Goal: Task Accomplishment & Management: Use online tool/utility

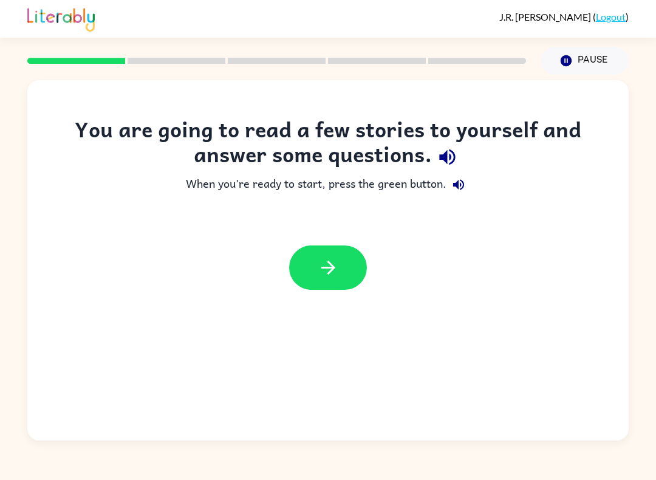
click at [323, 218] on div "You are going to read a few stories to yourself and answer some questions. When…" at bounding box center [328, 209] width 602 height 185
click at [445, 186] on div "When you're ready to start, press the green button." at bounding box center [328, 185] width 553 height 24
click at [450, 167] on icon "button" at bounding box center [447, 156] width 21 height 21
click at [317, 254] on button "button" at bounding box center [328, 267] width 78 height 44
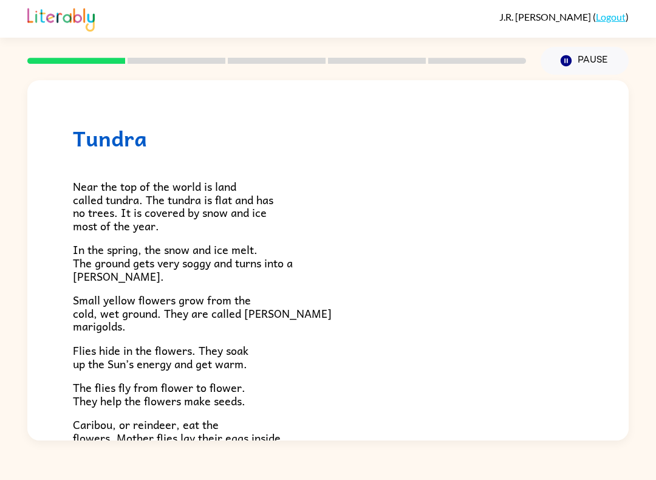
click at [577, 60] on button "Pause Pause" at bounding box center [585, 61] width 88 height 28
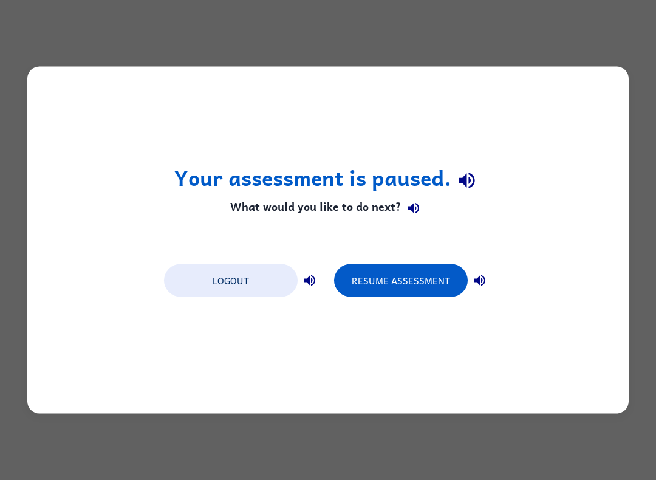
click at [412, 277] on button "Resume Assessment" at bounding box center [401, 280] width 134 height 33
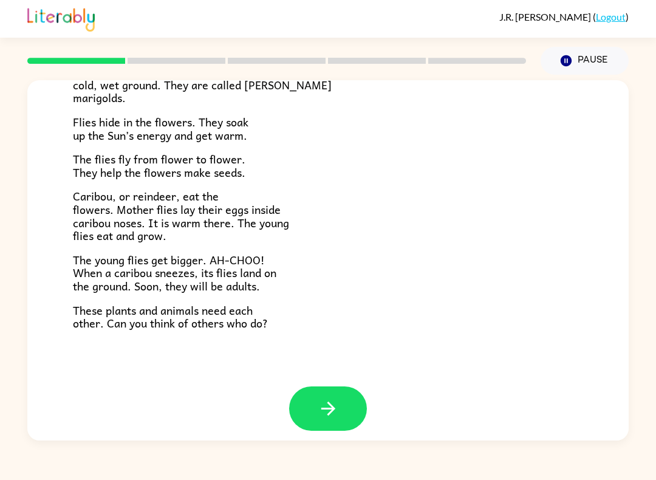
scroll to position [228, 0]
click at [351, 405] on button "button" at bounding box center [328, 409] width 78 height 44
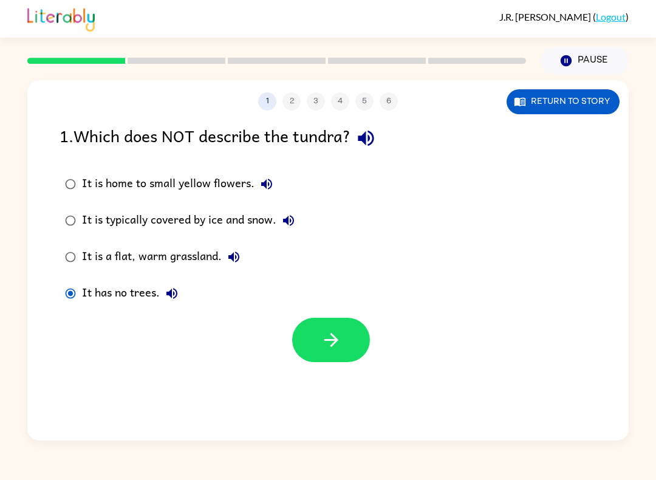
click at [355, 330] on button "button" at bounding box center [331, 340] width 78 height 44
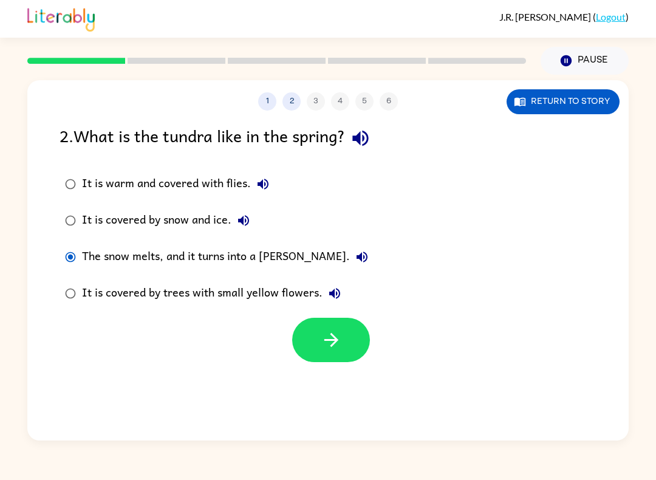
click at [321, 353] on button "button" at bounding box center [331, 340] width 78 height 44
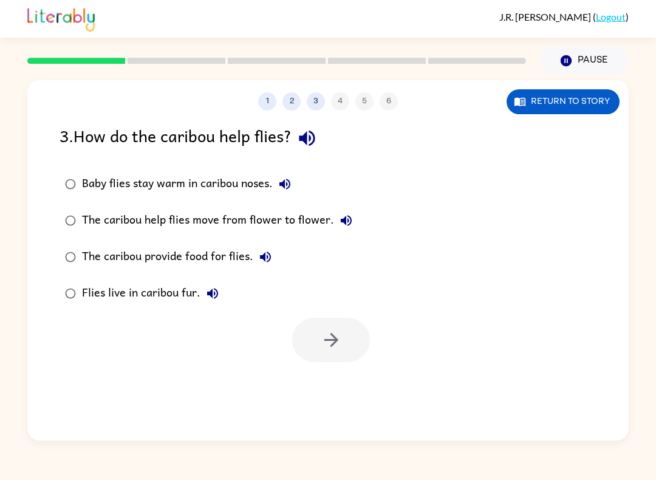
click at [272, 224] on div "The caribou help flies move from flower to flower." at bounding box center [220, 220] width 276 height 24
click at [323, 337] on icon "button" at bounding box center [331, 339] width 21 height 21
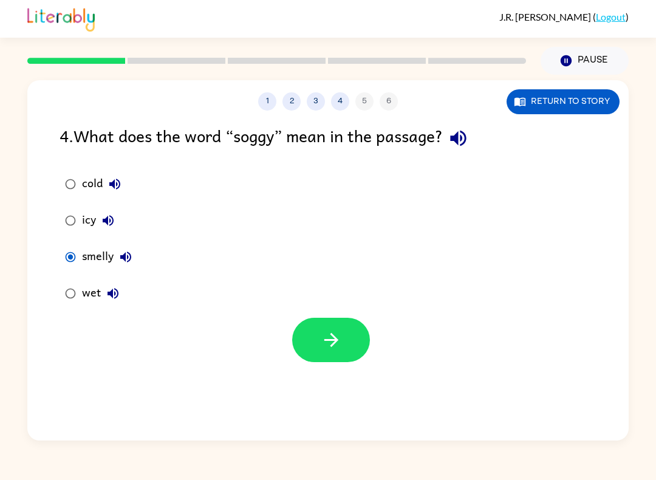
click at [331, 351] on icon "button" at bounding box center [331, 339] width 21 height 21
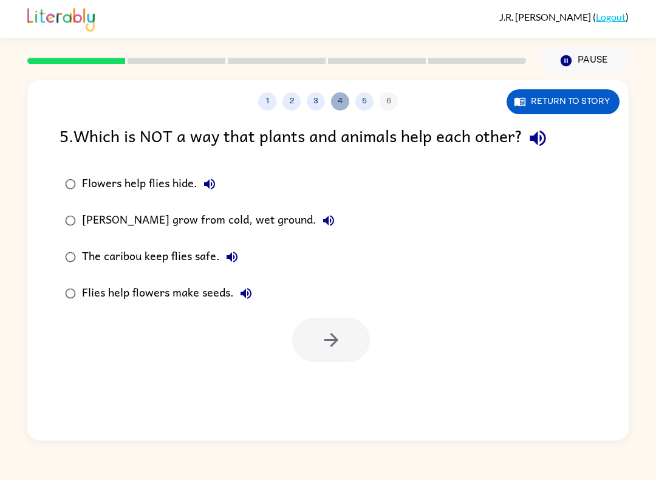
click at [338, 106] on button "4" at bounding box center [340, 101] width 18 height 18
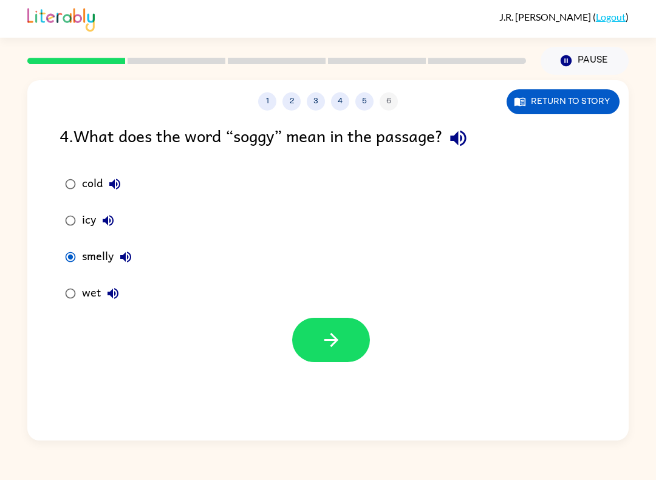
click at [59, 281] on label "wet" at bounding box center [98, 293] width 91 height 36
click at [361, 338] on button "button" at bounding box center [331, 340] width 78 height 44
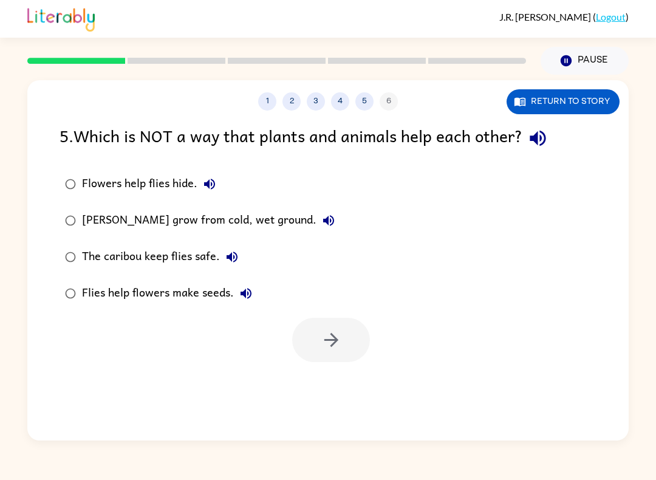
click at [87, 217] on div "[PERSON_NAME] grow from cold, wet ground." at bounding box center [211, 220] width 259 height 24
click at [352, 334] on button "button" at bounding box center [331, 340] width 78 height 44
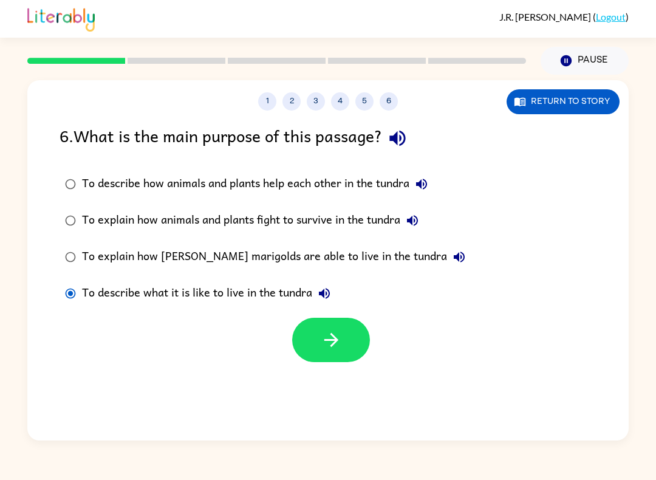
click at [322, 346] on icon "button" at bounding box center [331, 339] width 21 height 21
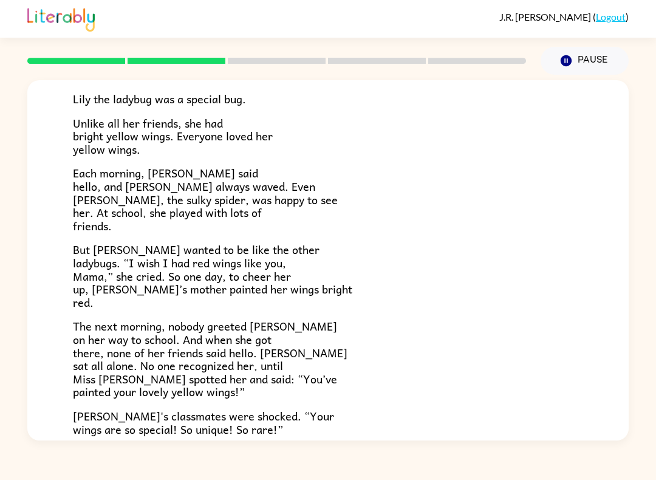
scroll to position [87, 0]
click at [626, 406] on div "[PERSON_NAME] [PERSON_NAME] the ladybug was a special bug. Unlike all her frien…" at bounding box center [328, 305] width 602 height 624
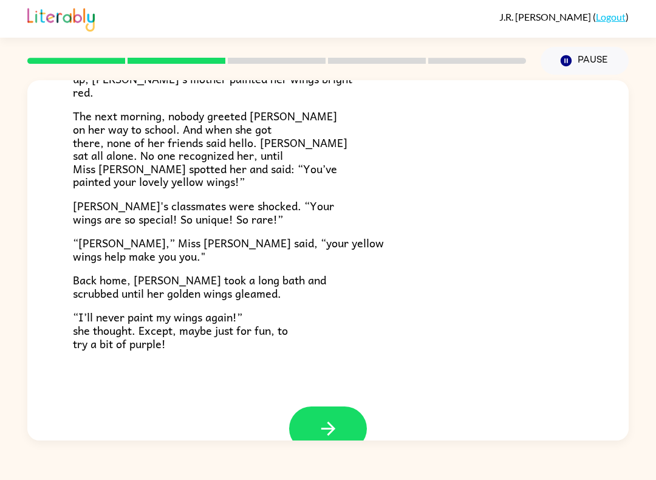
scroll to position [298, 0]
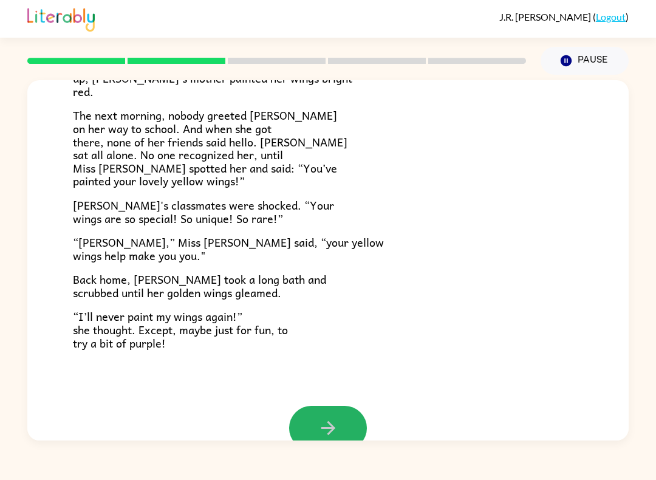
click at [340, 414] on button "button" at bounding box center [328, 428] width 78 height 44
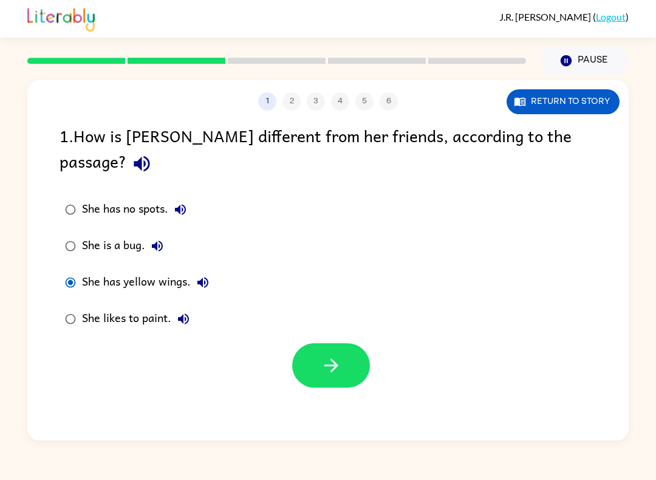
click at [71, 228] on label "She is a bug." at bounding box center [137, 246] width 168 height 36
click at [334, 360] on button "button" at bounding box center [331, 365] width 78 height 44
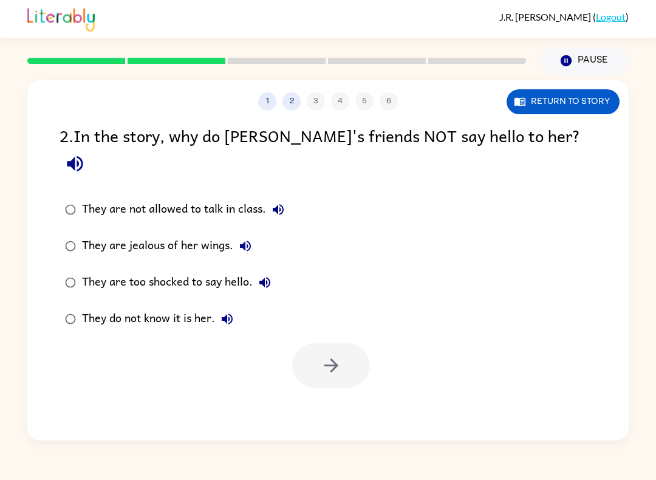
click at [58, 264] on label "They are too shocked to say hello." at bounding box center [175, 282] width 244 height 36
click at [351, 344] on button "button" at bounding box center [331, 365] width 78 height 44
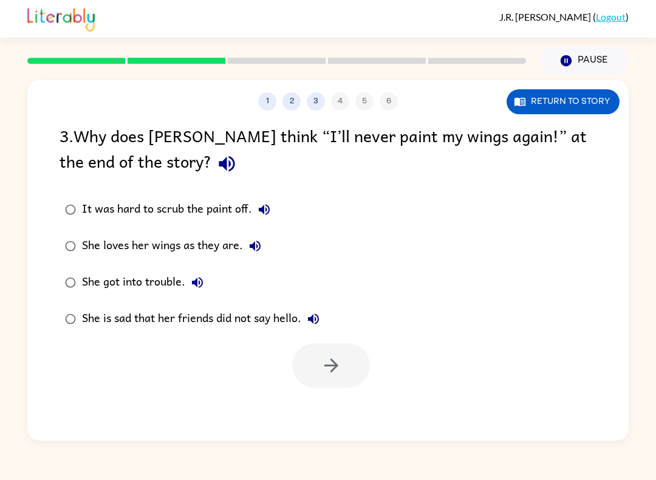
click at [61, 268] on label "She got into trouble." at bounding box center [192, 282] width 279 height 36
click at [337, 400] on div "1 2 3 4 5 6 Return to story 3 . Why does [PERSON_NAME] think “I’ll never paint …" at bounding box center [328, 260] width 602 height 360
click at [354, 387] on button "button" at bounding box center [331, 365] width 78 height 44
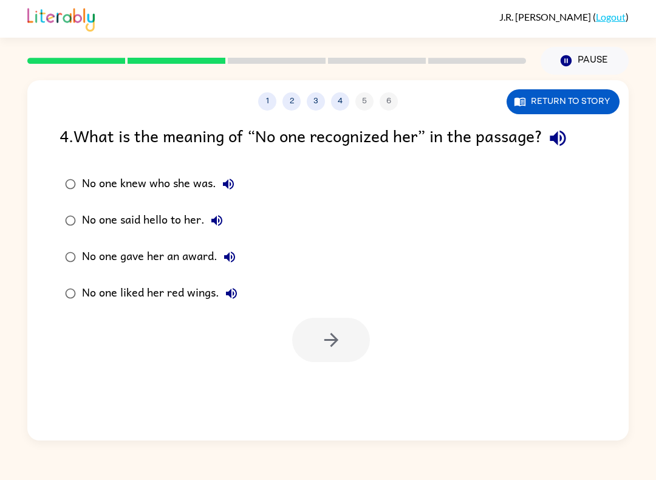
click at [95, 224] on div "No one said hello to her." at bounding box center [155, 220] width 147 height 24
click at [374, 361] on div at bounding box center [328, 337] width 602 height 50
click at [357, 320] on button "button" at bounding box center [331, 340] width 78 height 44
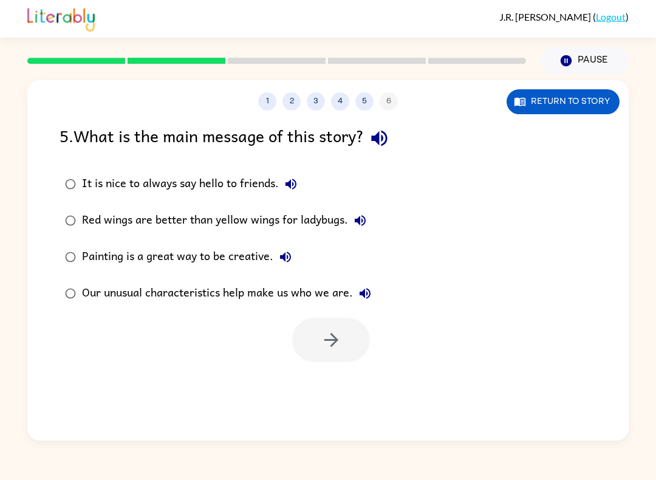
click at [66, 279] on label "Our unusual characteristics help make us who we are." at bounding box center [218, 293] width 331 height 36
click at [348, 361] on button "button" at bounding box center [331, 340] width 78 height 44
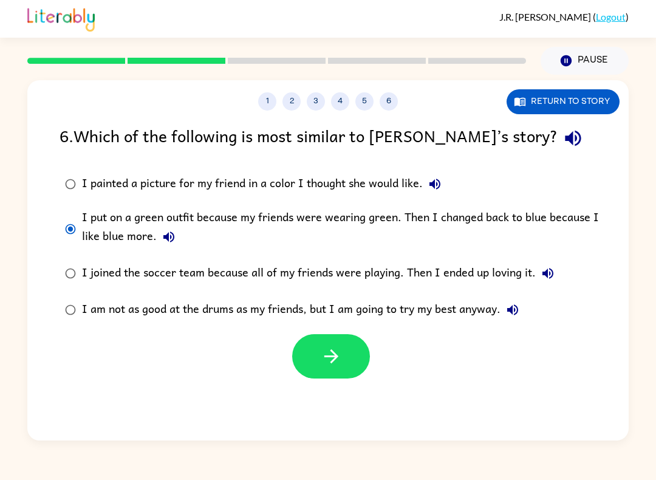
click at [338, 360] on icon "button" at bounding box center [331, 356] width 21 height 21
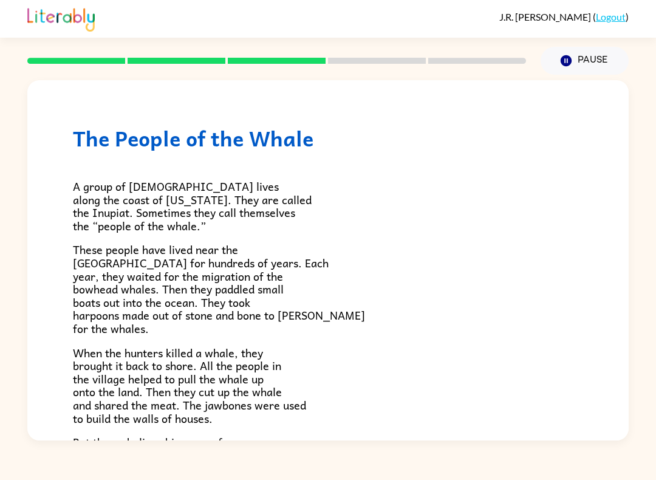
click at [19, 297] on div "The People of the Whale A group of [DEMOGRAPHIC_DATA] lives along the coast of …" at bounding box center [328, 258] width 656 height 366
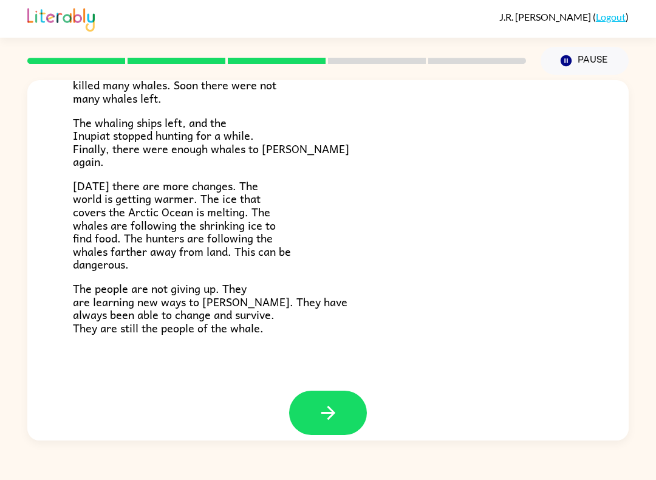
scroll to position [383, 0]
click at [344, 417] on button "button" at bounding box center [328, 413] width 78 height 44
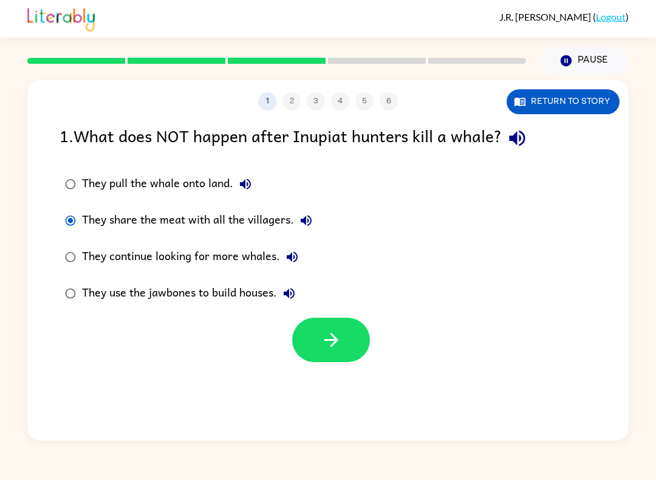
click at [90, 184] on div "They pull the whale onto land." at bounding box center [170, 184] width 176 height 24
click at [299, 327] on button "button" at bounding box center [331, 340] width 78 height 44
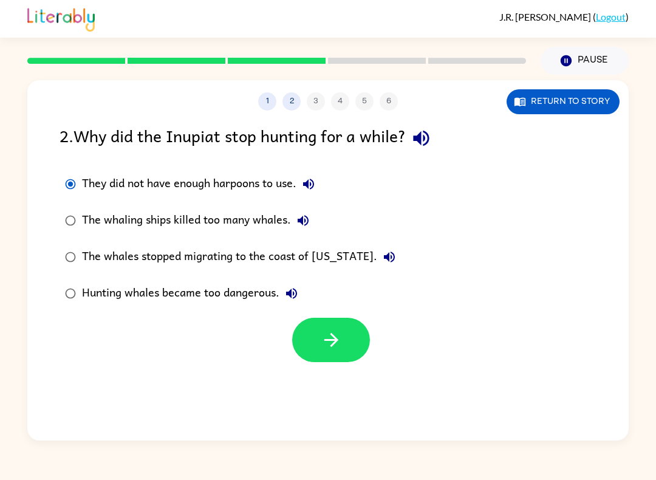
click at [331, 332] on icon "button" at bounding box center [331, 339] width 21 height 21
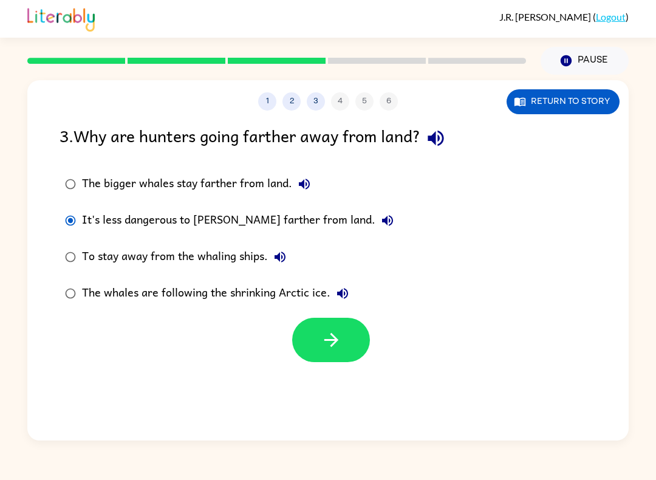
click at [320, 319] on button "button" at bounding box center [331, 340] width 78 height 44
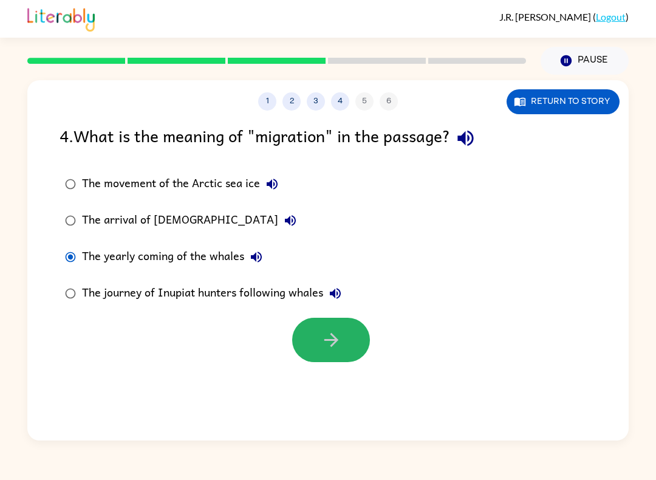
click at [336, 343] on icon "button" at bounding box center [331, 340] width 14 height 14
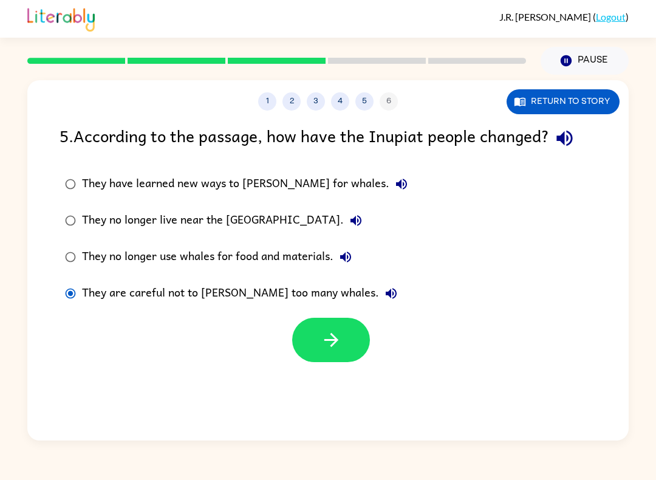
click at [290, 331] on div at bounding box center [328, 337] width 602 height 50
click at [319, 353] on button "button" at bounding box center [331, 340] width 78 height 44
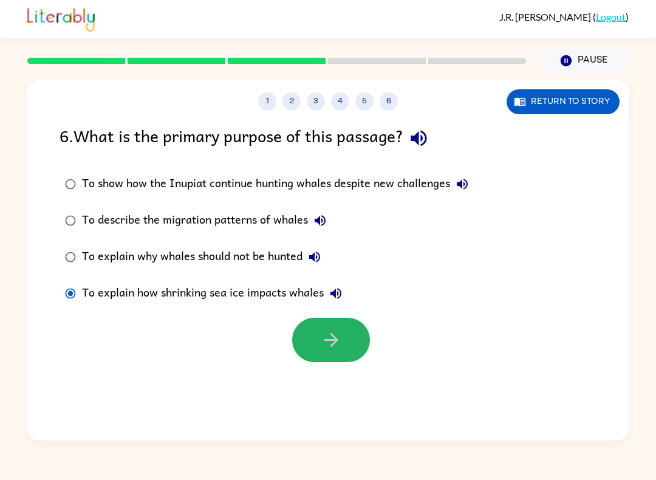
click at [349, 337] on button "button" at bounding box center [331, 340] width 78 height 44
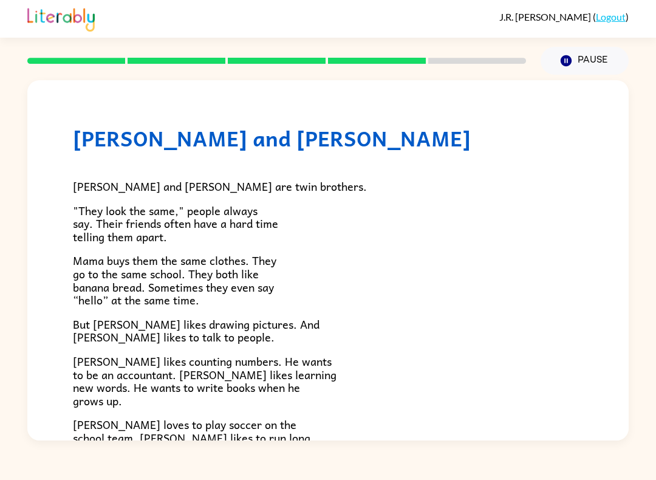
click at [490, 57] on div at bounding box center [276, 60] width 513 height 43
click at [406, 50] on div at bounding box center [276, 60] width 513 height 43
click at [257, 63] on rect at bounding box center [277, 61] width 98 height 6
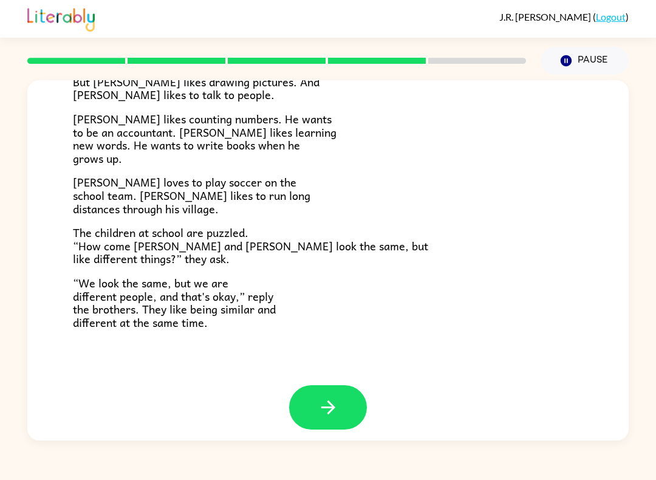
scroll to position [241, 0]
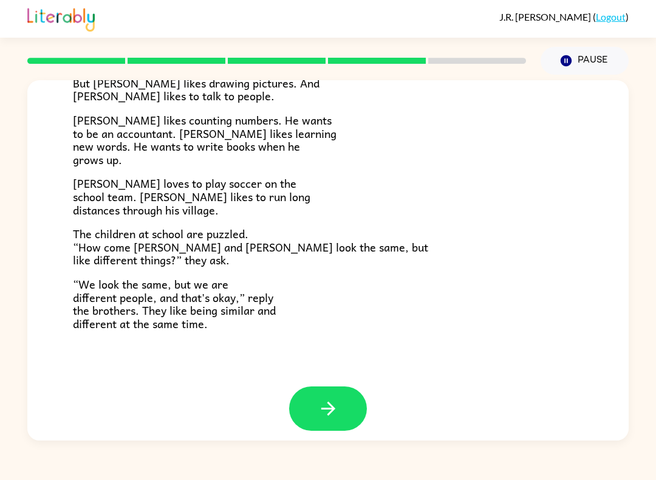
click at [352, 408] on button "button" at bounding box center [328, 408] width 78 height 44
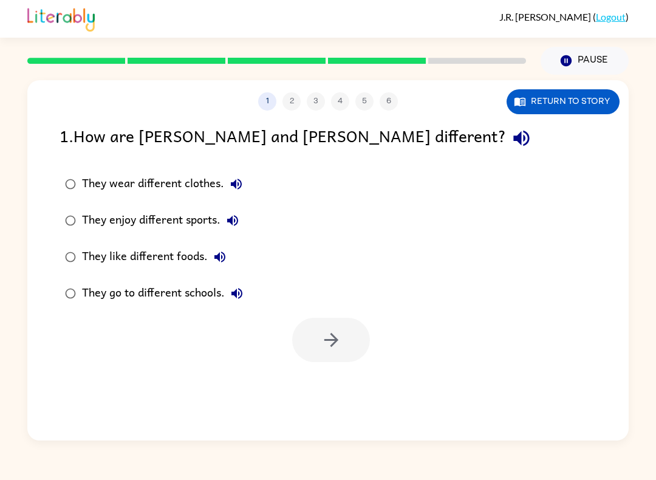
scroll to position [0, 0]
click at [86, 214] on div "They enjoy different sports." at bounding box center [163, 220] width 163 height 24
click at [323, 357] on button "button" at bounding box center [331, 340] width 78 height 44
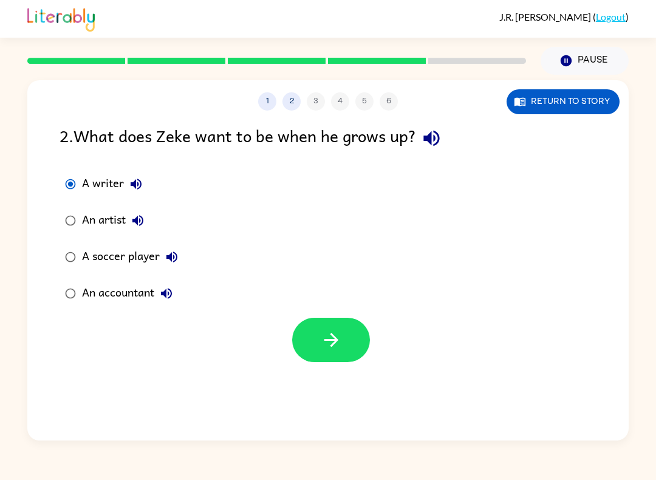
click at [333, 351] on icon "button" at bounding box center [331, 339] width 21 height 21
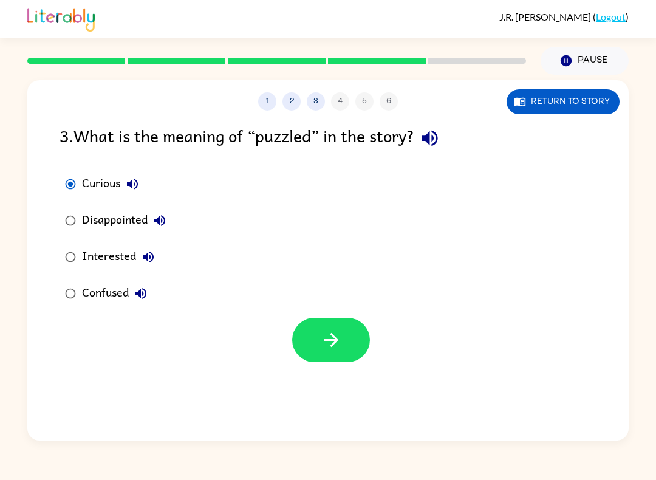
click at [323, 337] on icon "button" at bounding box center [331, 339] width 21 height 21
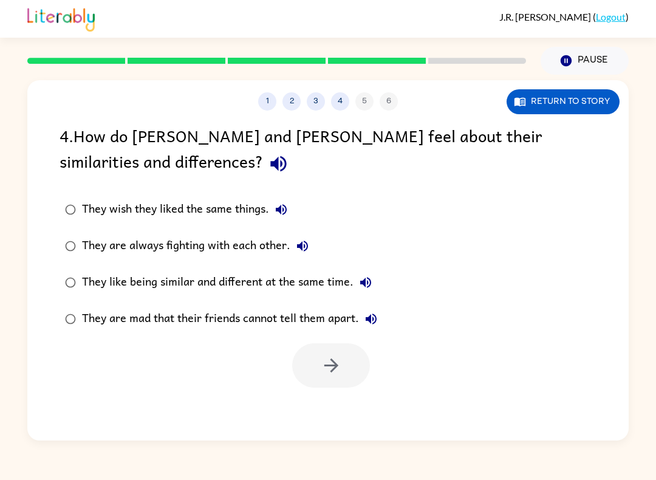
click at [72, 305] on label "They are mad that their friends cannot tell them apart." at bounding box center [221, 319] width 337 height 36
click at [308, 357] on button "button" at bounding box center [331, 365] width 78 height 44
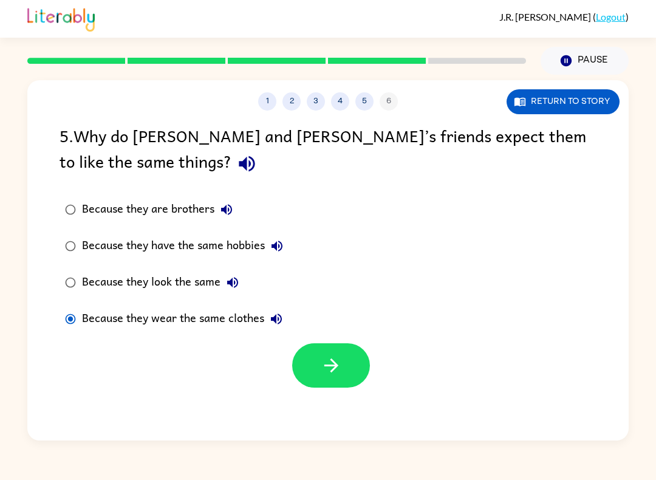
click at [319, 365] on button "button" at bounding box center [331, 365] width 78 height 44
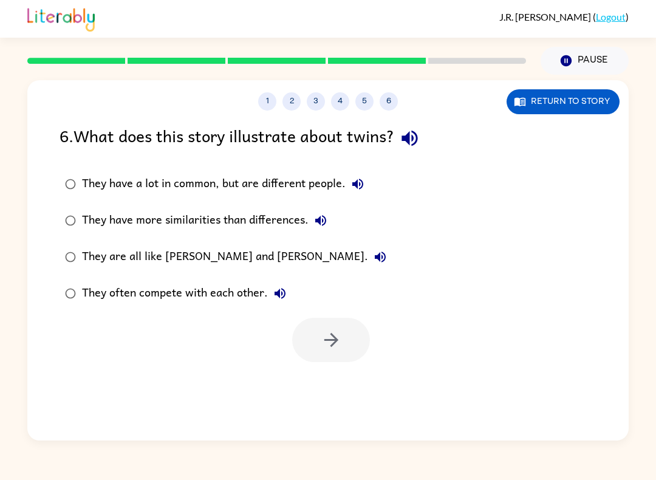
click at [369, 103] on button "5" at bounding box center [364, 101] width 18 height 18
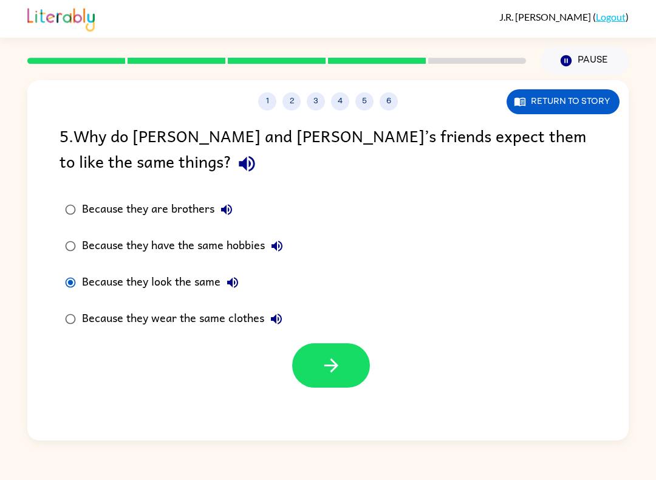
click at [321, 365] on icon "button" at bounding box center [331, 365] width 21 height 21
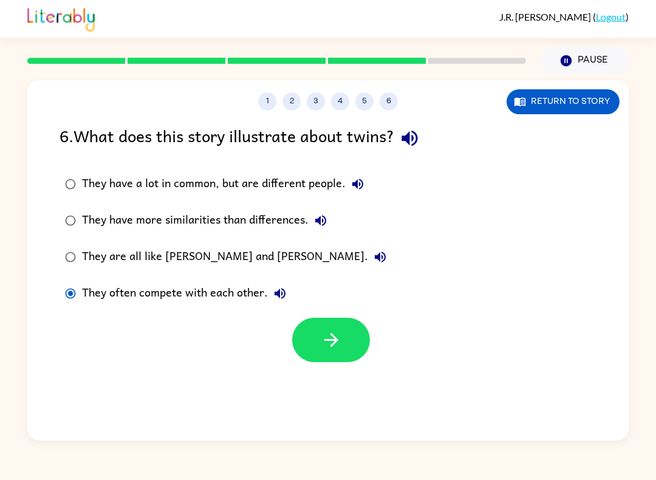
click at [382, 351] on div at bounding box center [328, 337] width 602 height 50
click at [351, 348] on button "button" at bounding box center [331, 340] width 78 height 44
